Goal: Task Accomplishment & Management: Complete application form

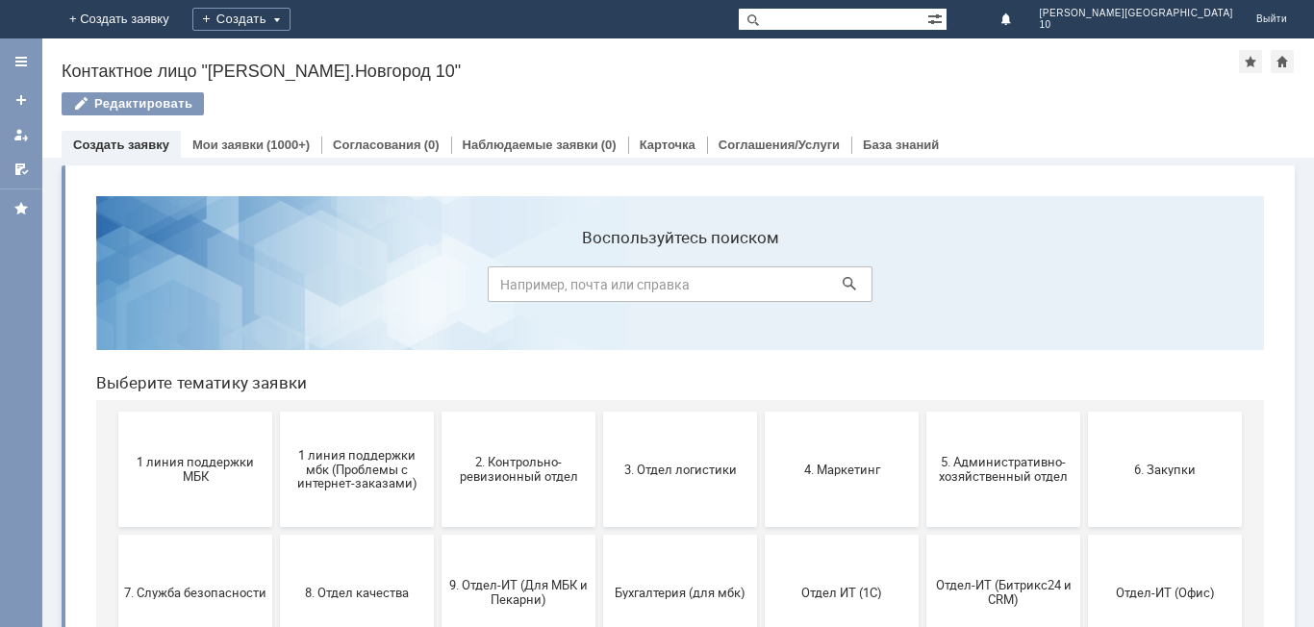
click at [163, 483] on button "1 линия поддержки МБК" at bounding box center [195, 469] width 154 height 115
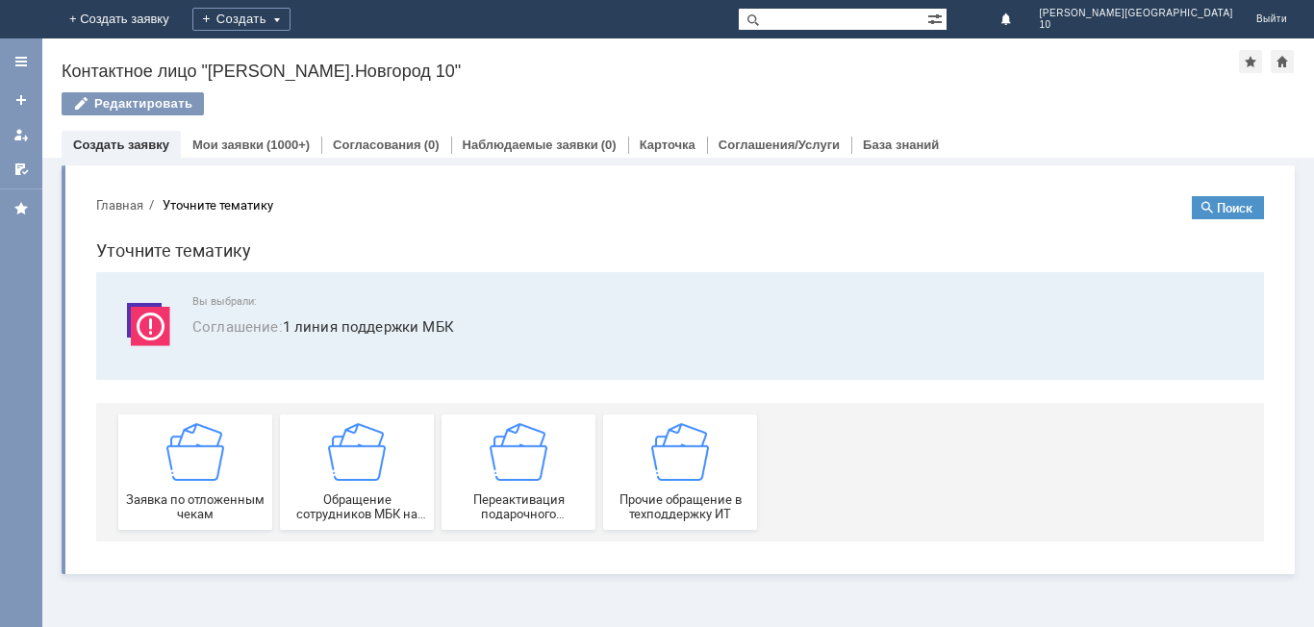
click at [163, 483] on div "Заявка по отложенным чекам" at bounding box center [195, 472] width 142 height 98
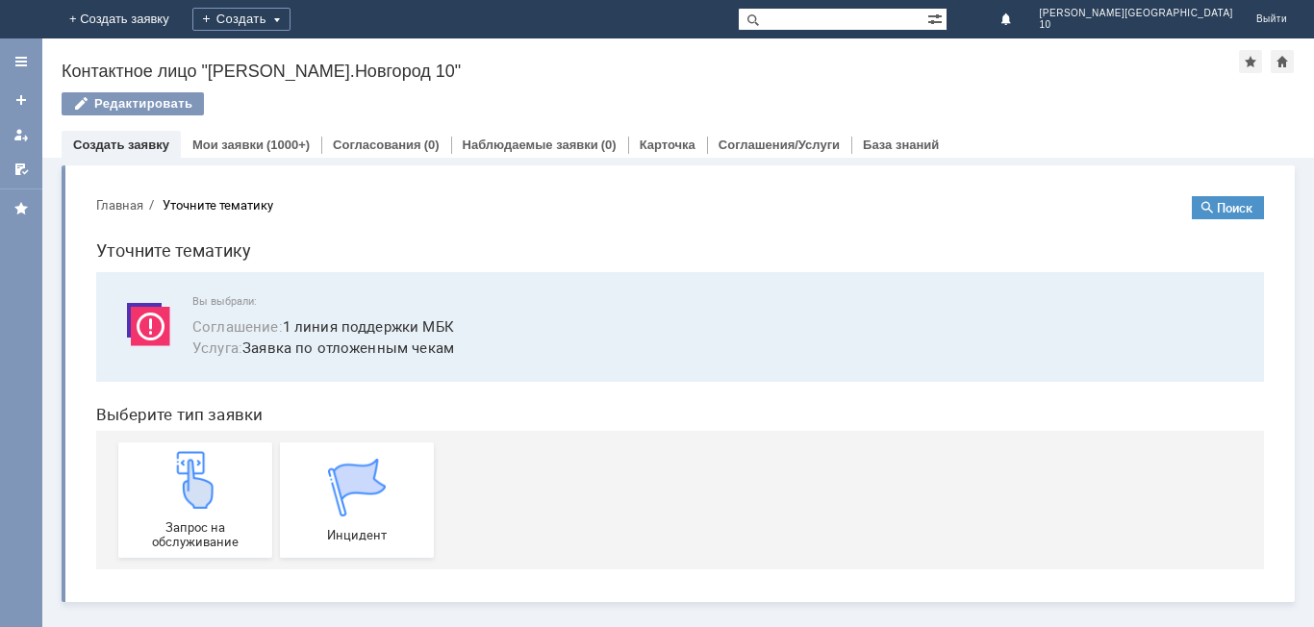
click at [163, 483] on div "Запрос на обслуживание" at bounding box center [195, 500] width 142 height 98
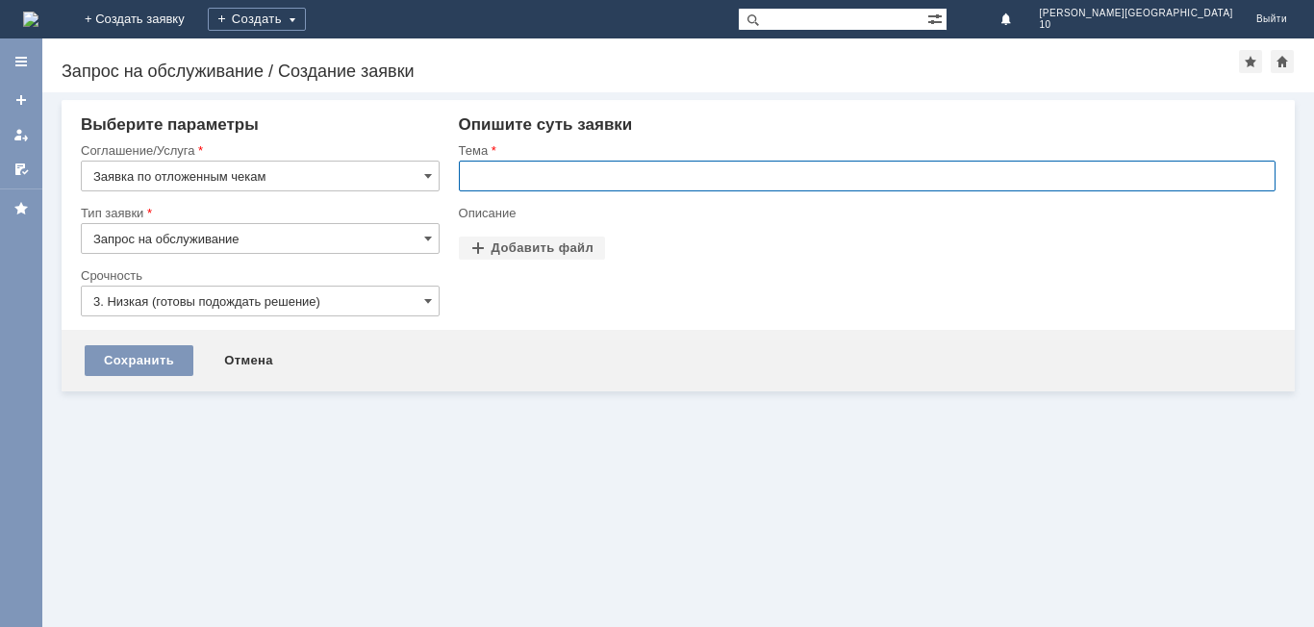
click at [492, 177] on input "text" at bounding box center [867, 176] width 817 height 31
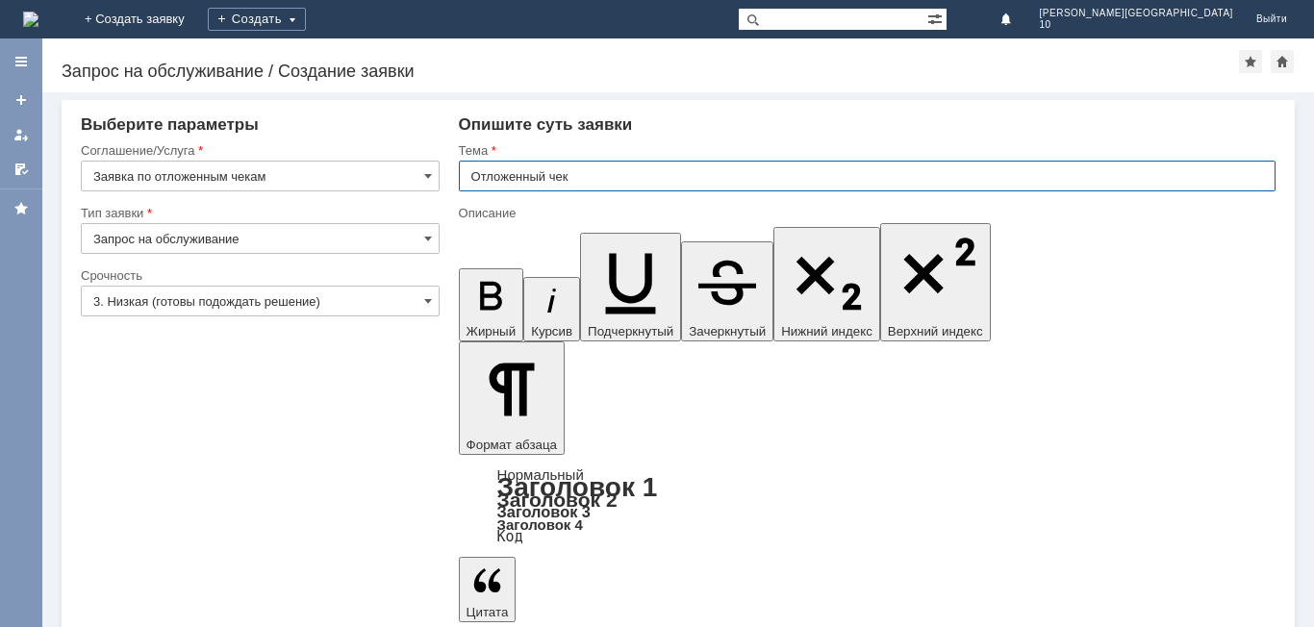
type input "Отложенный чек"
click at [587, 180] on input "Отложенный чек" at bounding box center [867, 176] width 817 height 31
type input "Отложенный чек от [DATE]"
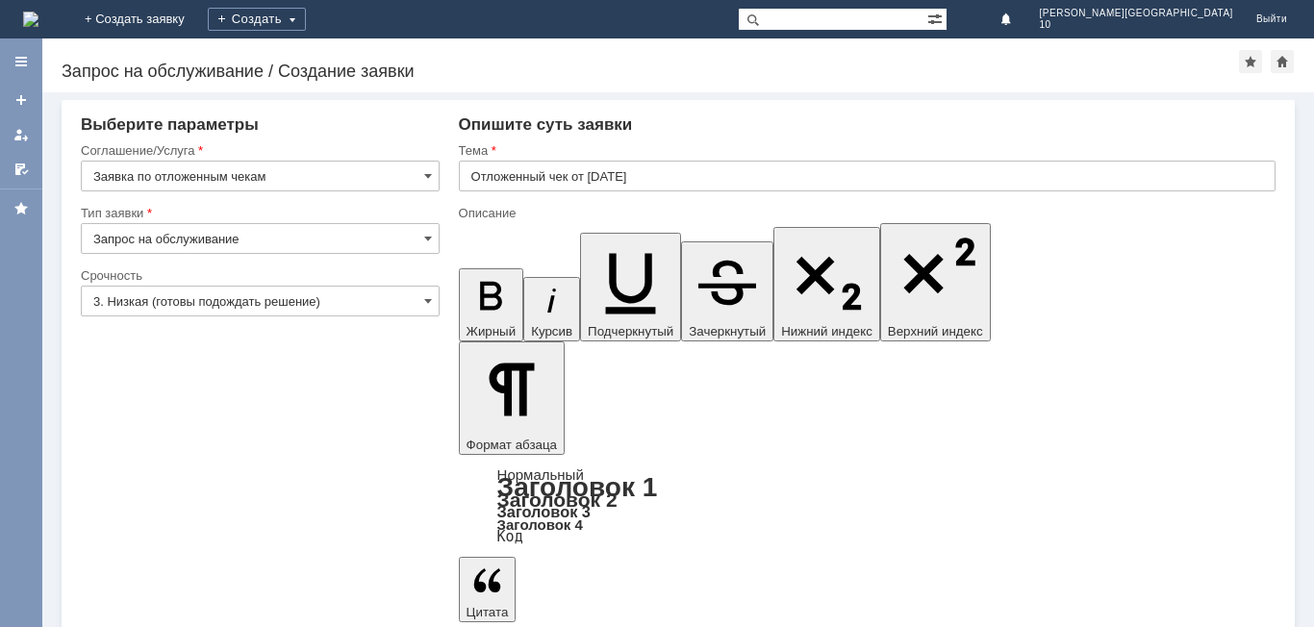
drag, startPoint x: 522, startPoint y: 421, endPoint x: 514, endPoint y: 410, distance: 14.4
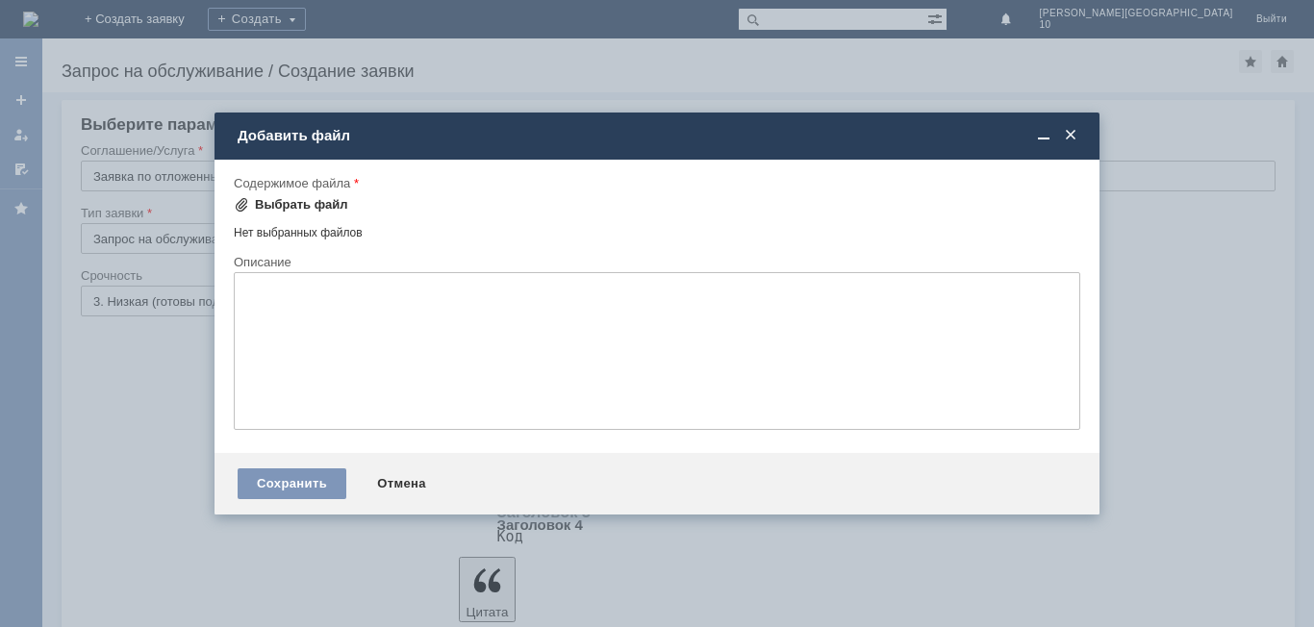
click at [252, 204] on div "Выбрать файл" at bounding box center [291, 204] width 114 height 15
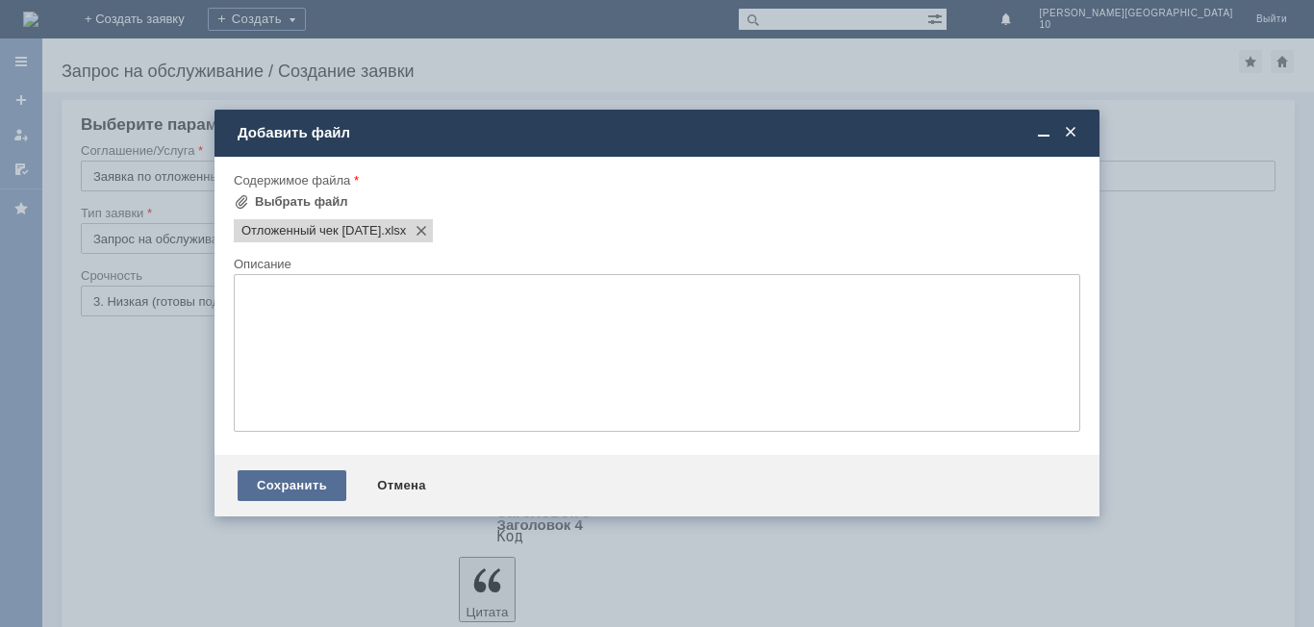
click at [307, 487] on div "Сохранить" at bounding box center [292, 485] width 109 height 31
